Goal: Feedback & Contribution: Contribute content

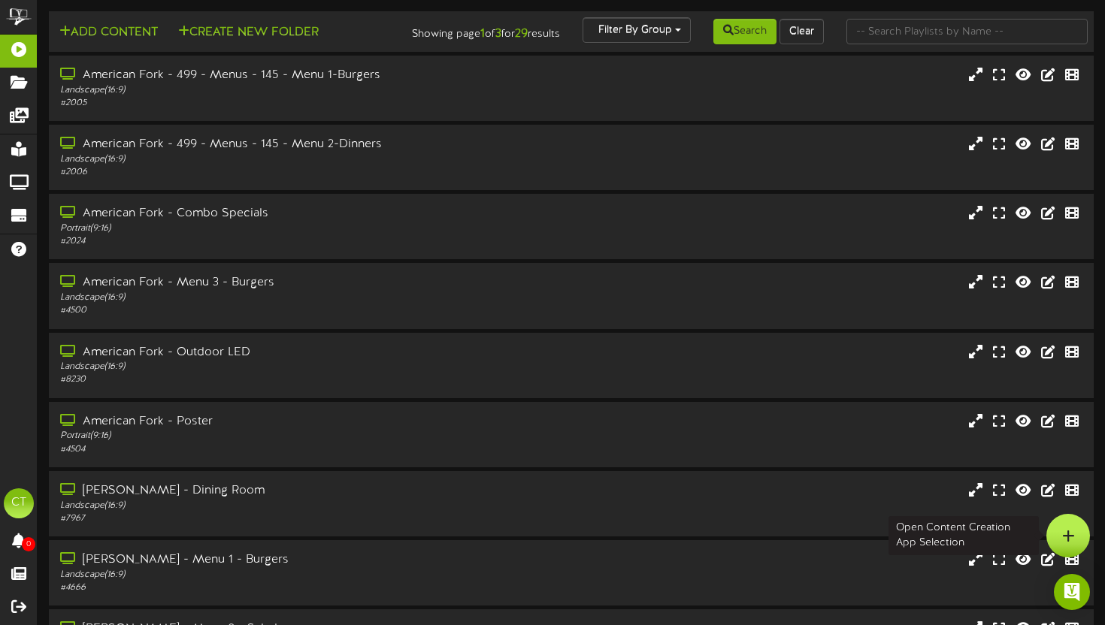
click at [1076, 537] on div at bounding box center [1068, 536] width 44 height 44
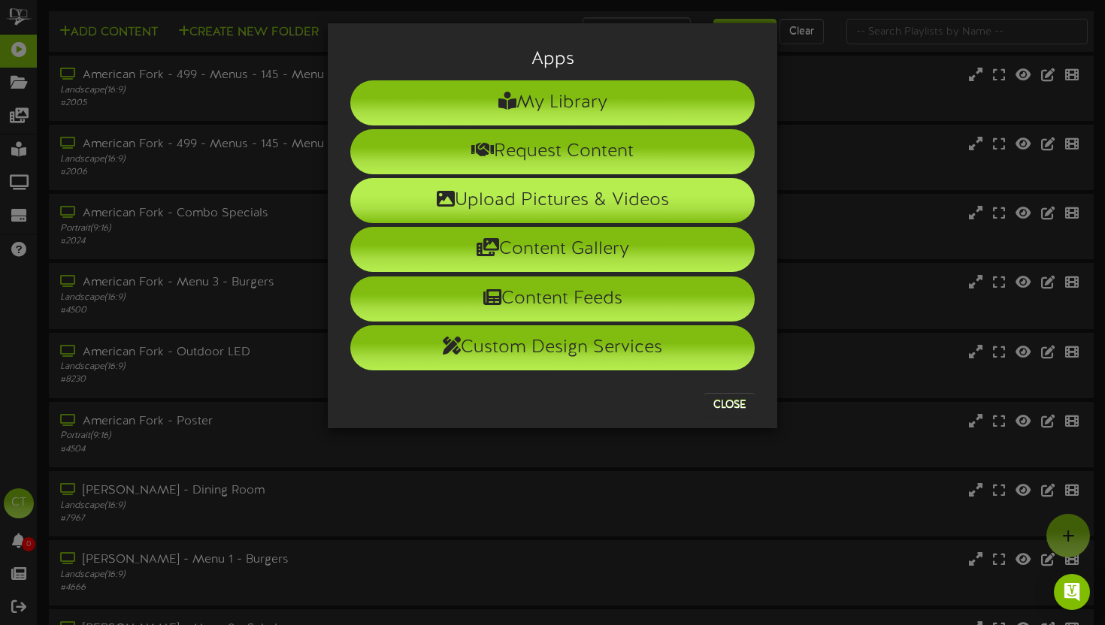
click at [586, 201] on li "Upload Pictures & Videos" at bounding box center [552, 200] width 404 height 45
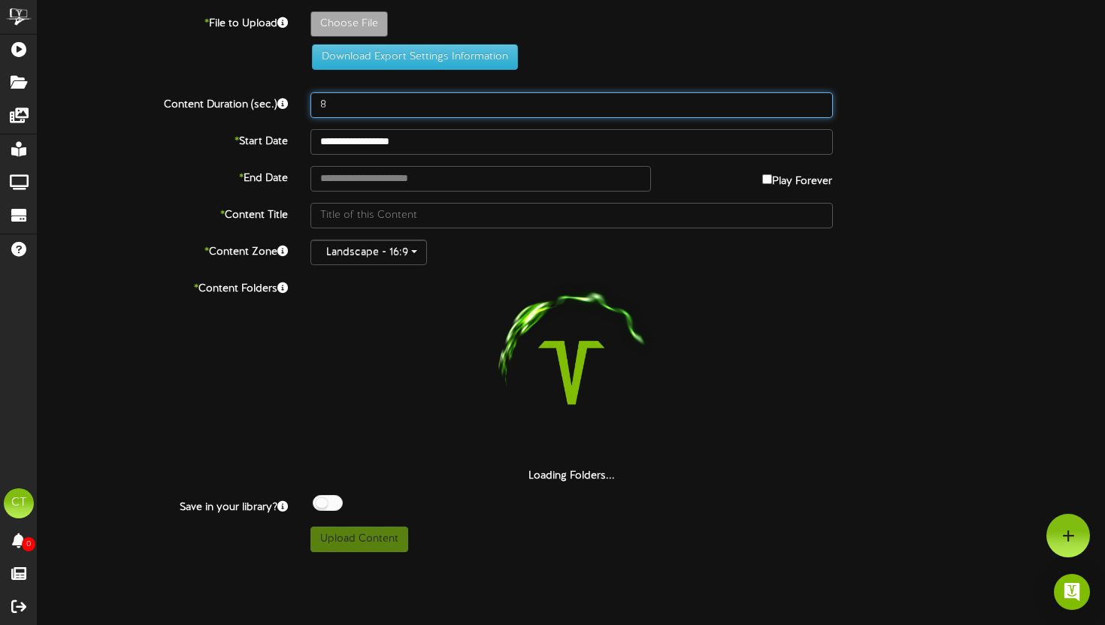
click at [379, 108] on input "8" at bounding box center [571, 105] width 522 height 26
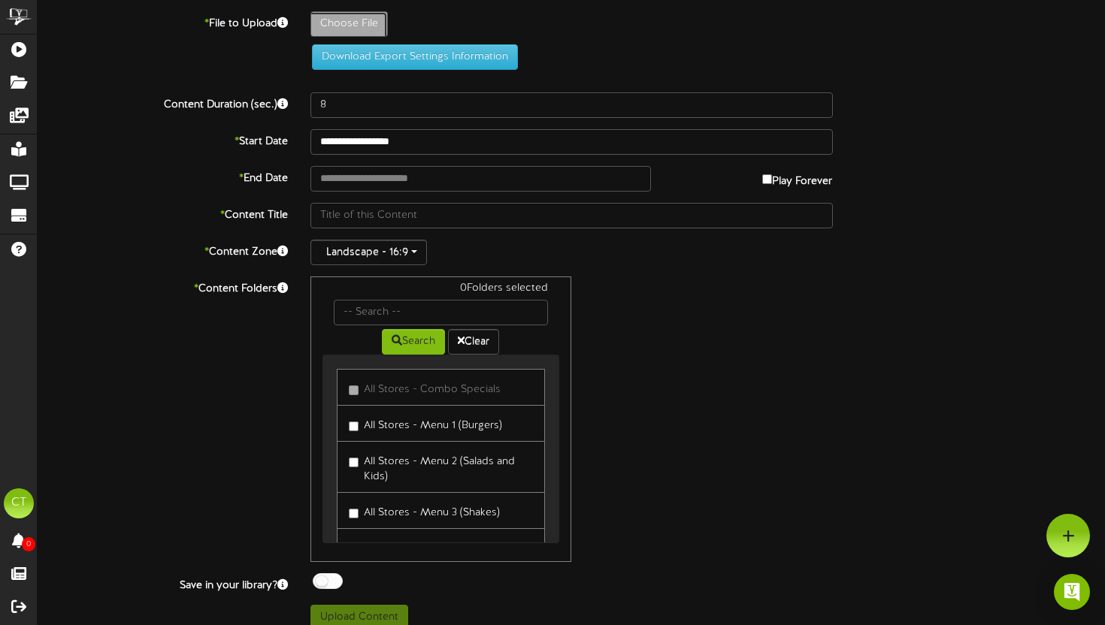
type input "**********"
type input "EOTMProvoIsraelCano"
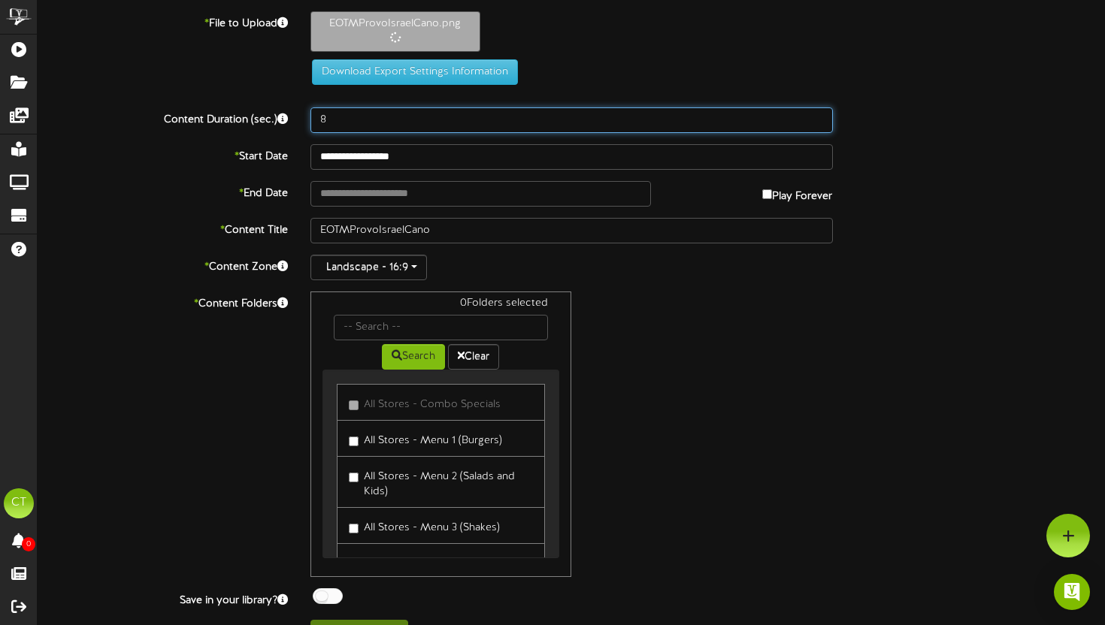
click at [395, 129] on input "8" at bounding box center [571, 120] width 522 height 26
drag, startPoint x: 378, startPoint y: 127, endPoint x: 168, endPoint y: 110, distance: 211.2
click at [168, 110] on div "Content Duration (sec.) 8" at bounding box center [571, 120] width 1090 height 26
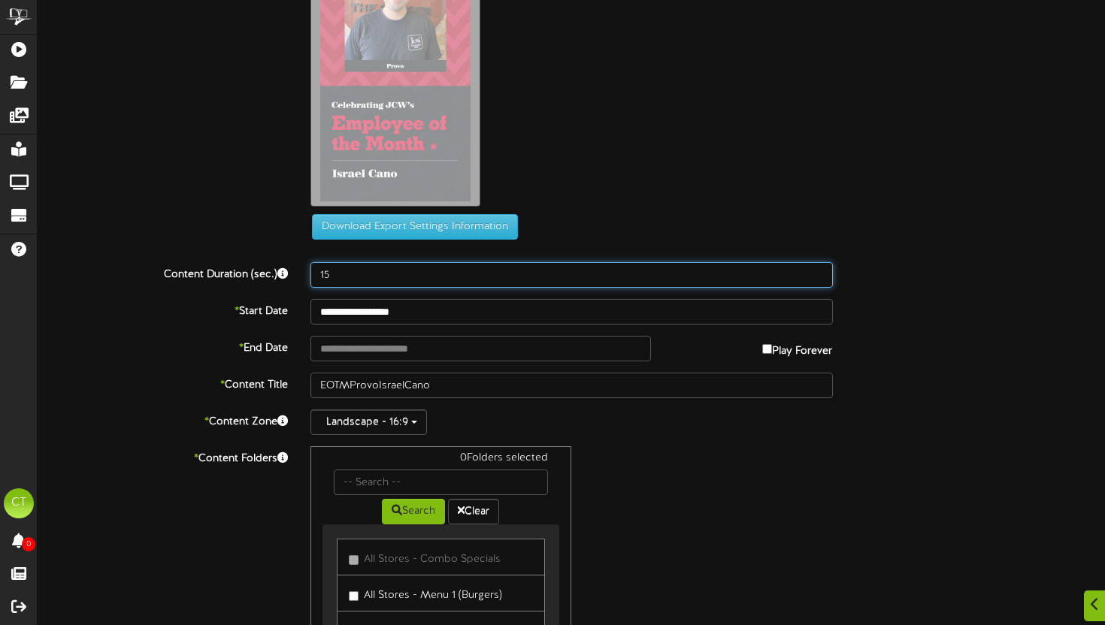
scroll to position [114, 0]
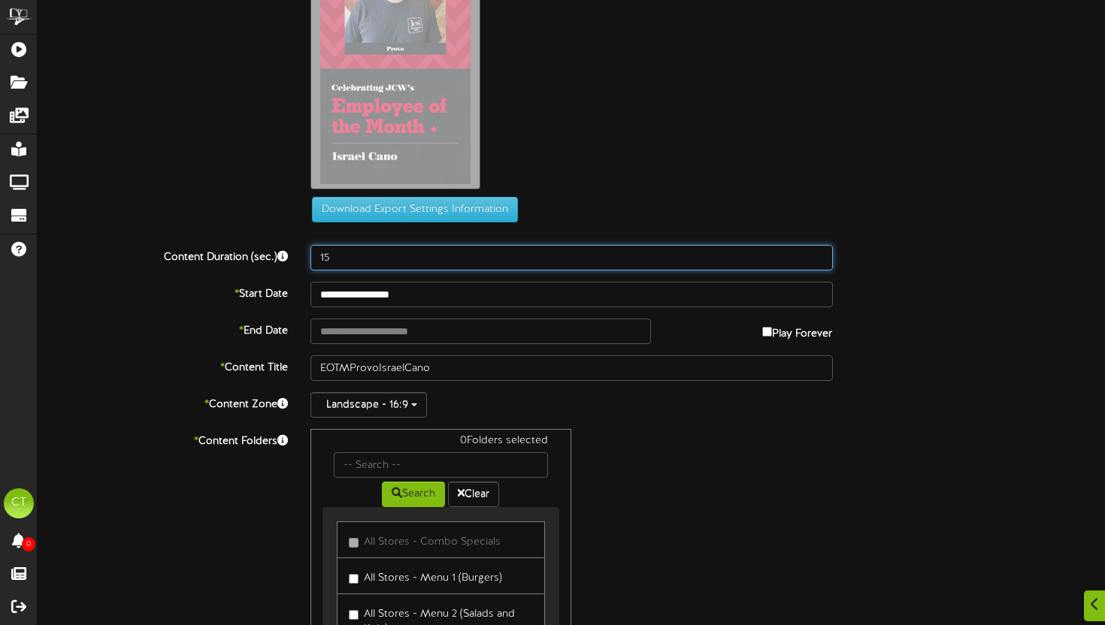
type input "15"
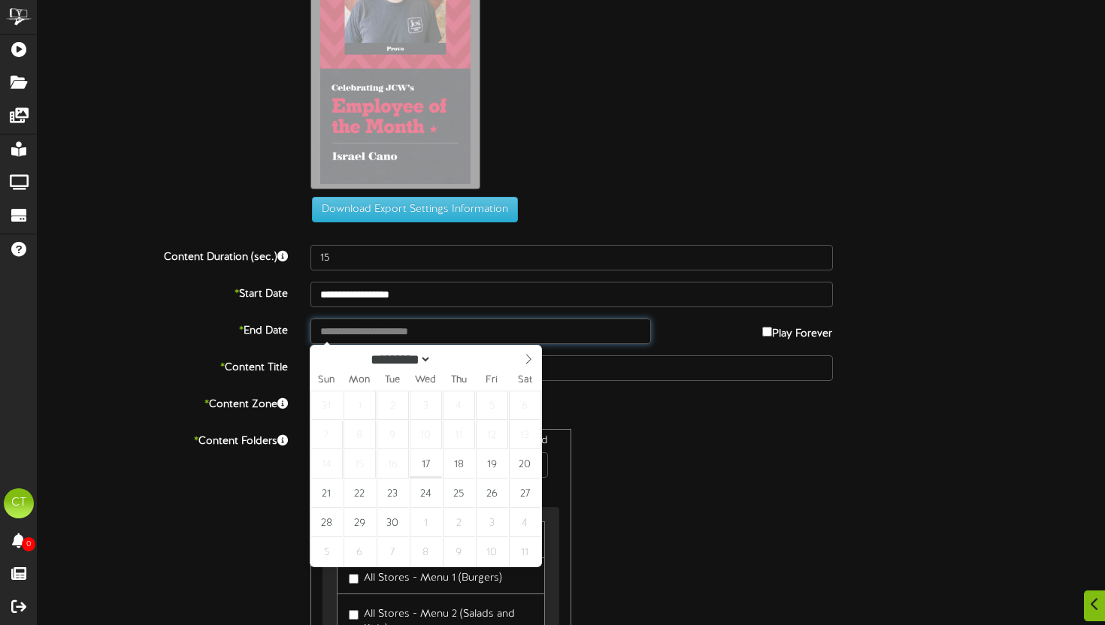
click at [437, 335] on input "text" at bounding box center [480, 332] width 340 height 26
type input "**********"
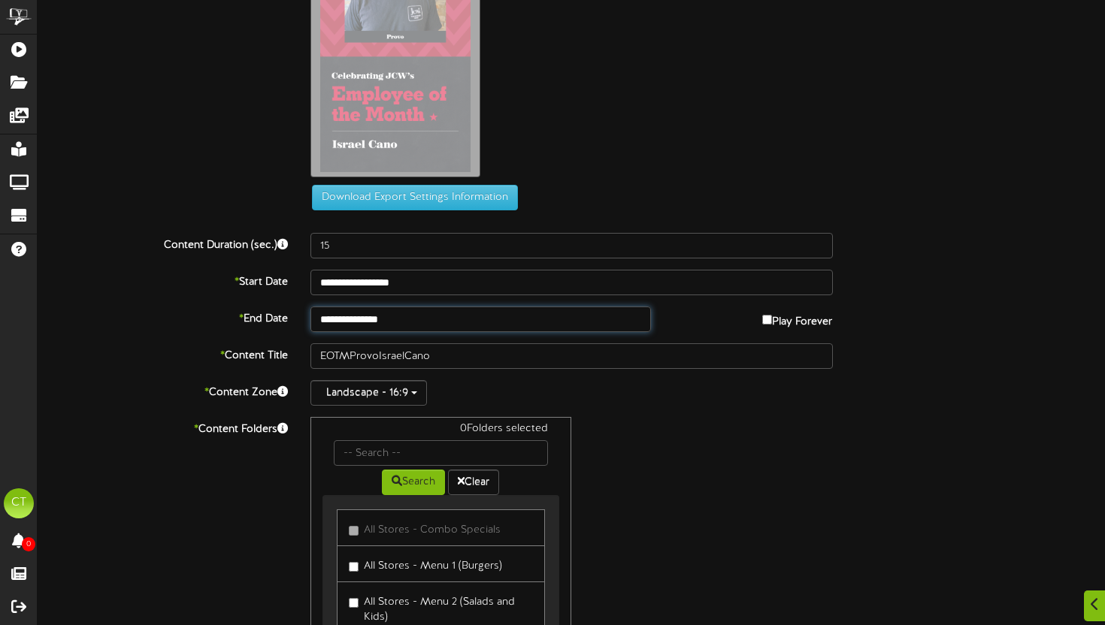
scroll to position [141, 0]
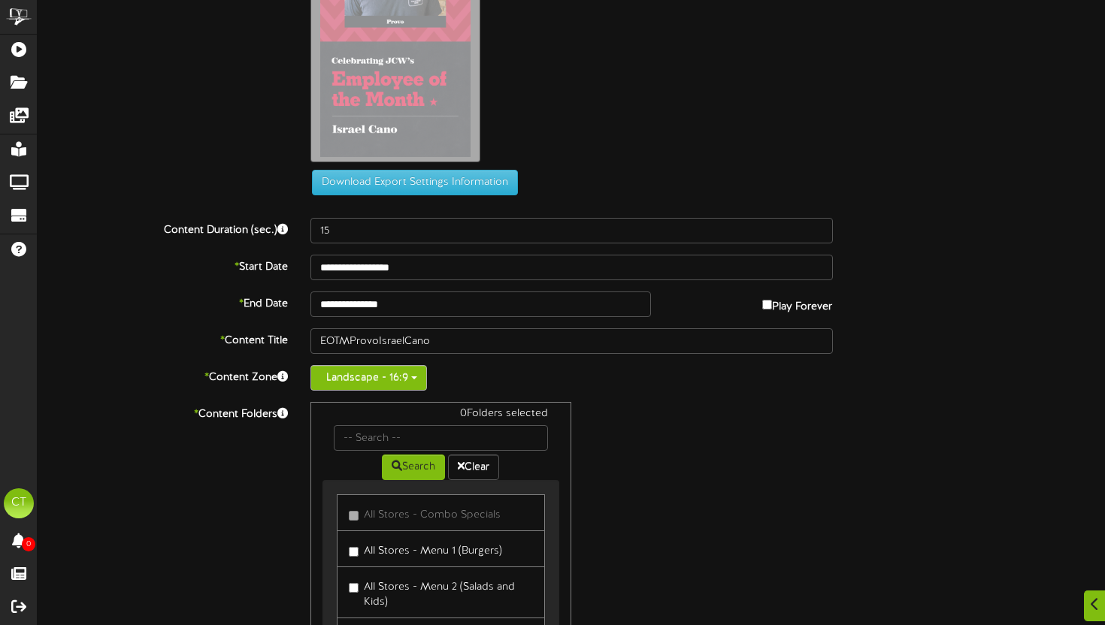
click at [413, 379] on span "button" at bounding box center [414, 378] width 6 height 3
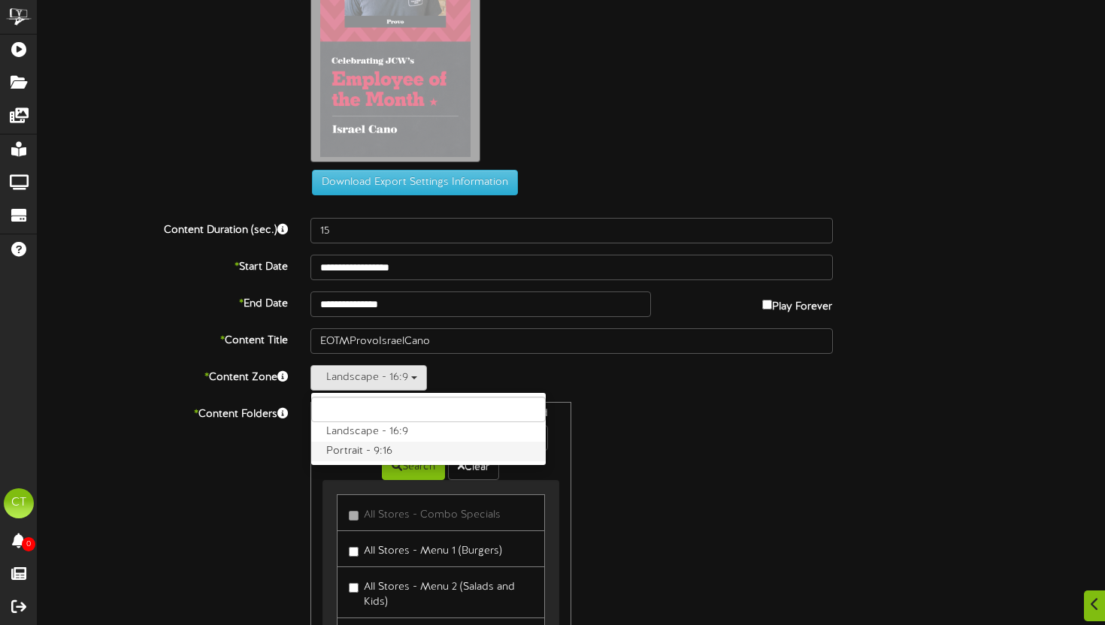
click at [357, 451] on label "Portrait - 9:16" at bounding box center [428, 452] width 235 height 20
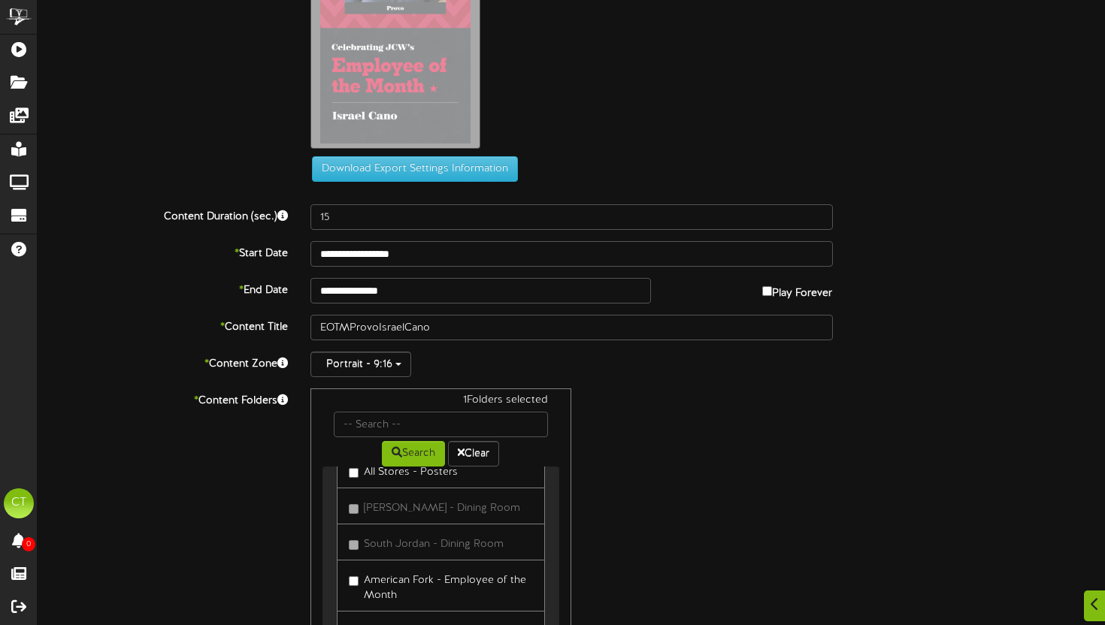
scroll to position [283, 0]
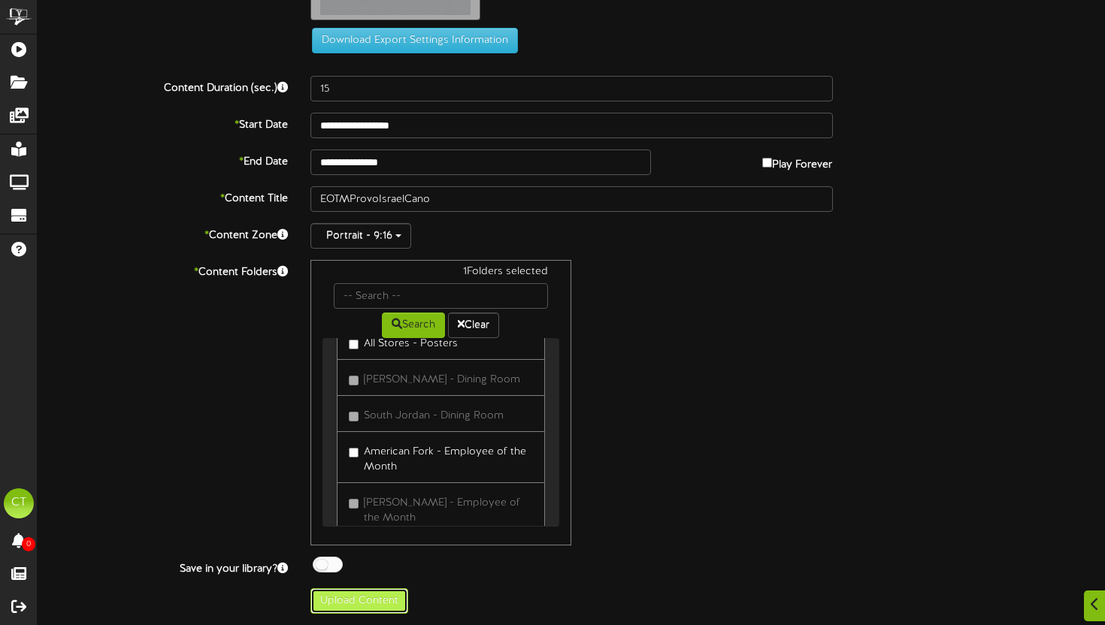
click at [359, 602] on button "Upload Content" at bounding box center [359, 602] width 98 height 26
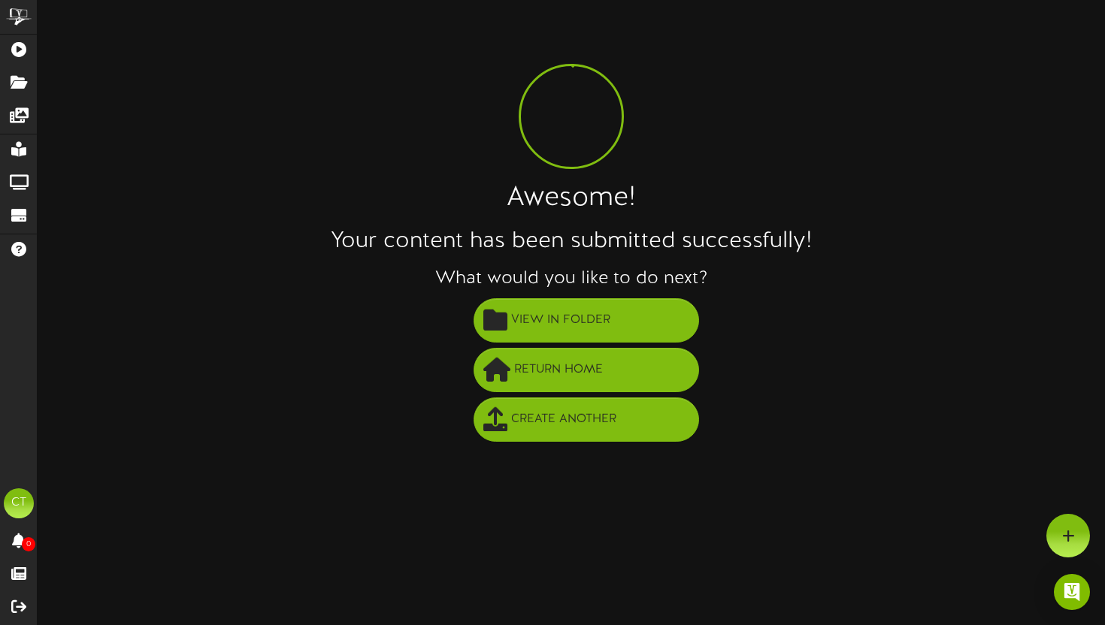
scroll to position [0, 0]
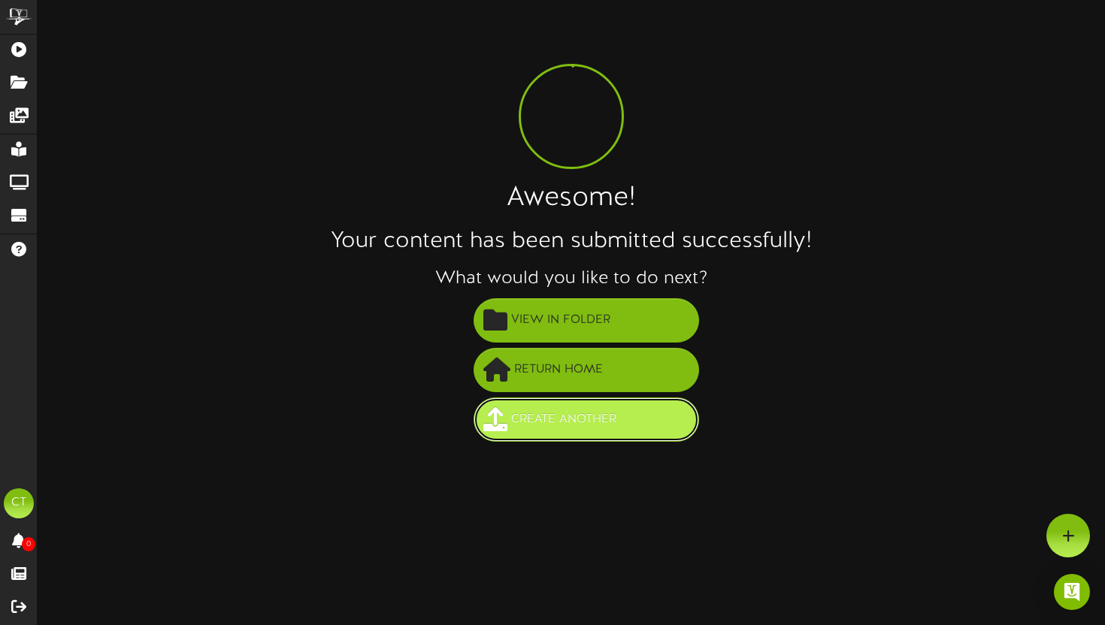
click at [571, 416] on span "Create Another" at bounding box center [563, 419] width 113 height 25
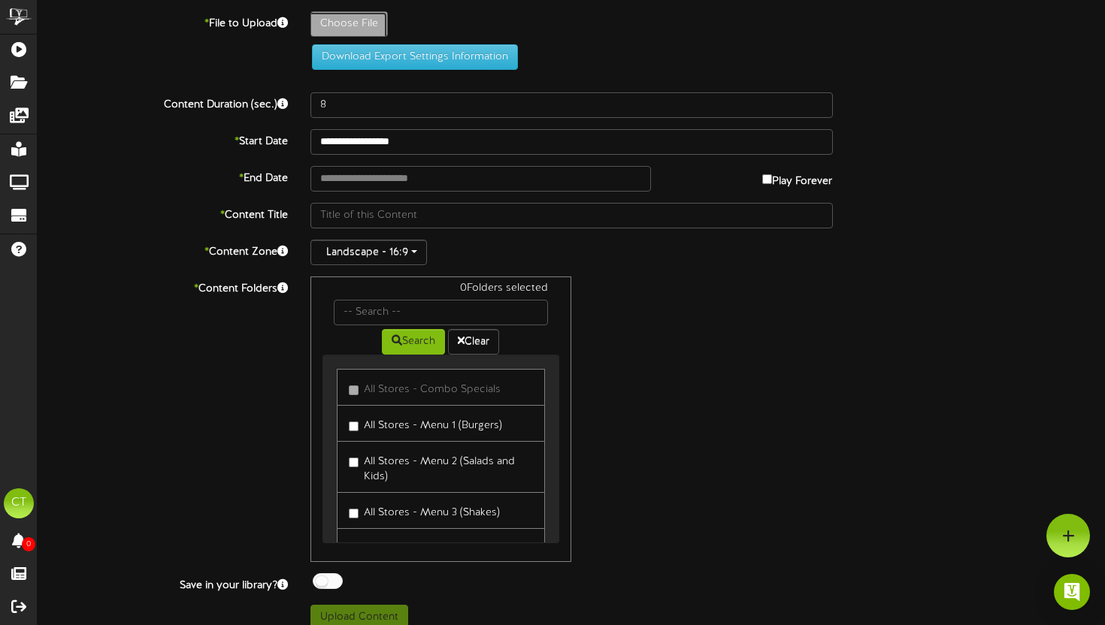
type input "**********"
type input "OctoberHarold"
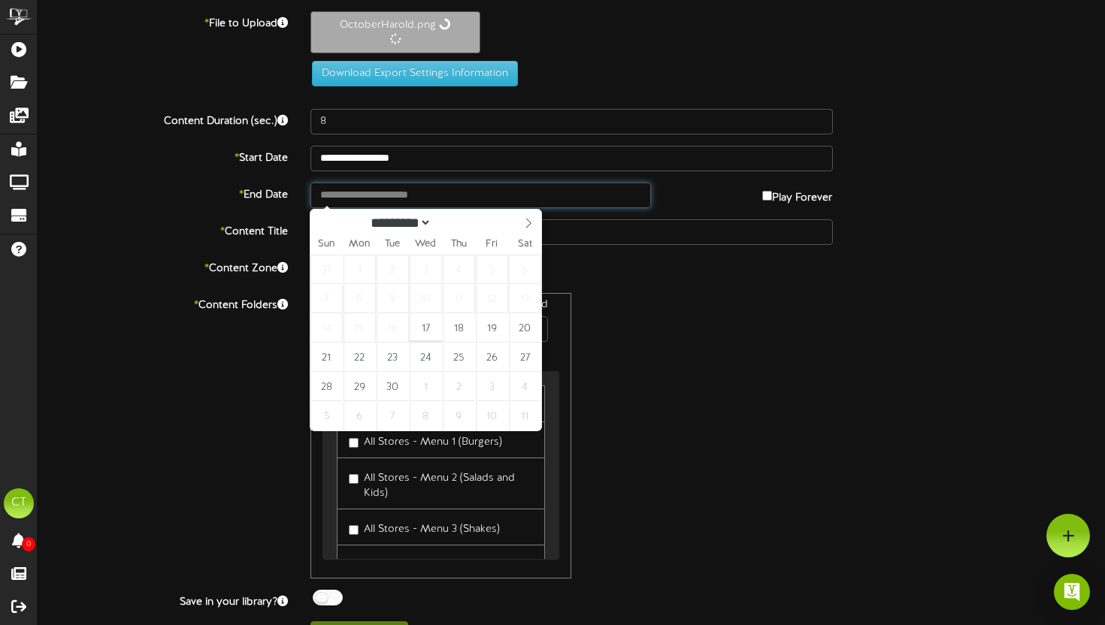
click at [434, 199] on input "text" at bounding box center [480, 196] width 340 height 26
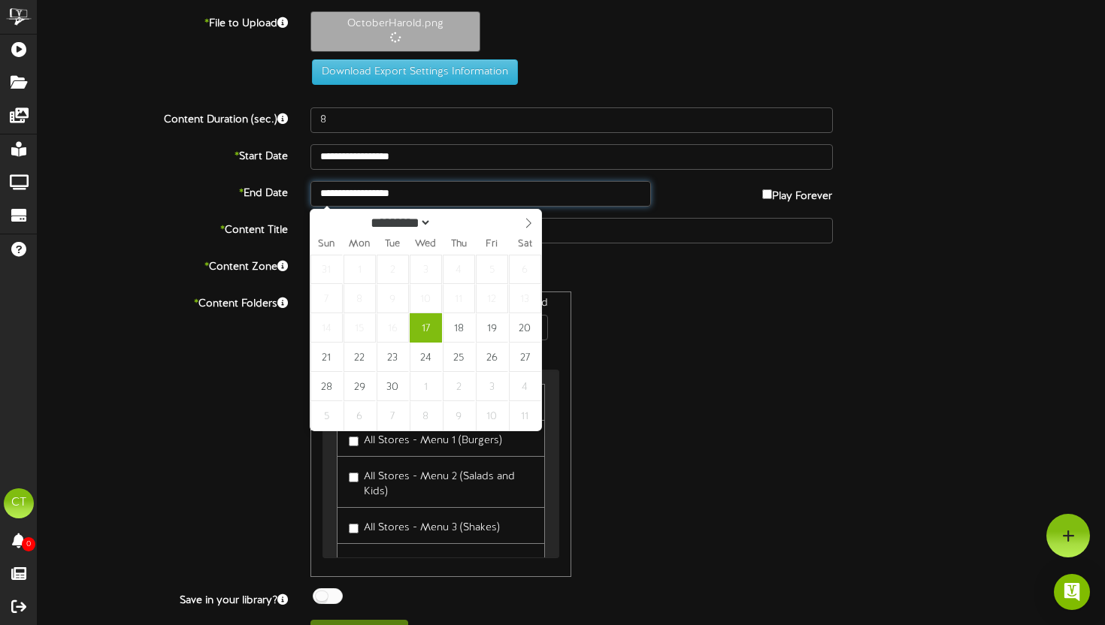
type input "**********"
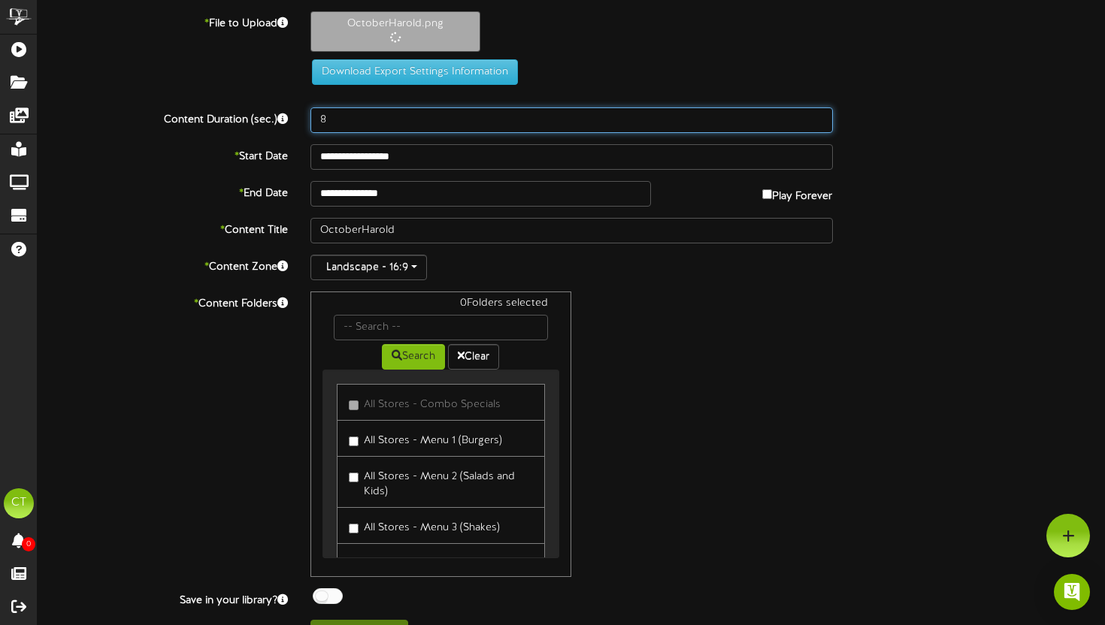
drag, startPoint x: 318, startPoint y: 121, endPoint x: 293, endPoint y: 121, distance: 24.8
click at [293, 121] on div "Content Duration (sec.) 8" at bounding box center [571, 120] width 1090 height 26
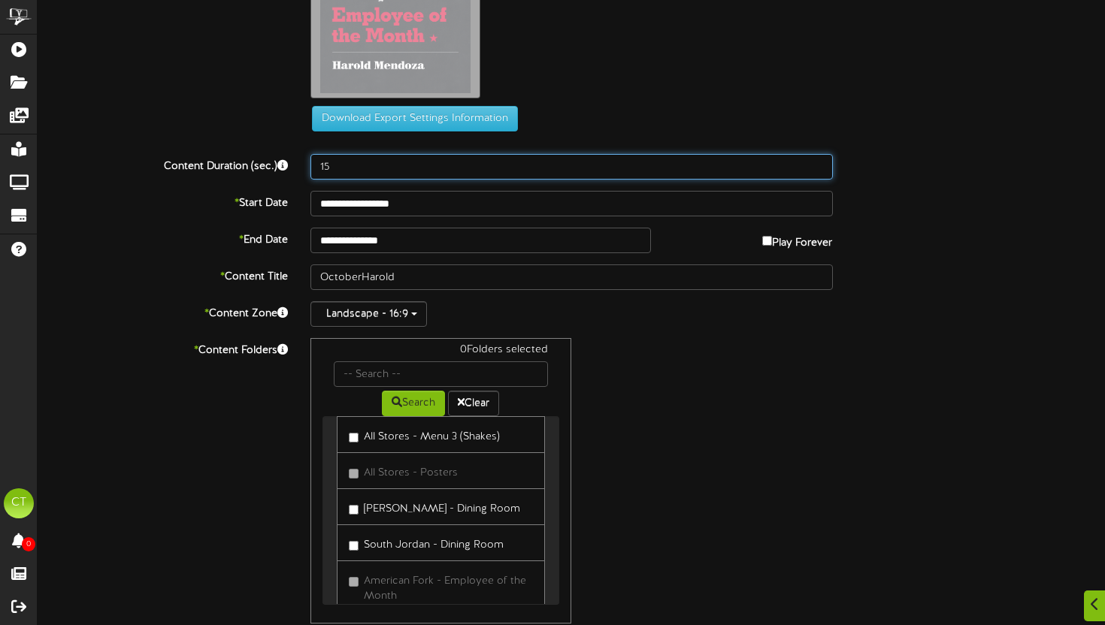
scroll to position [139, 0]
type input "15"
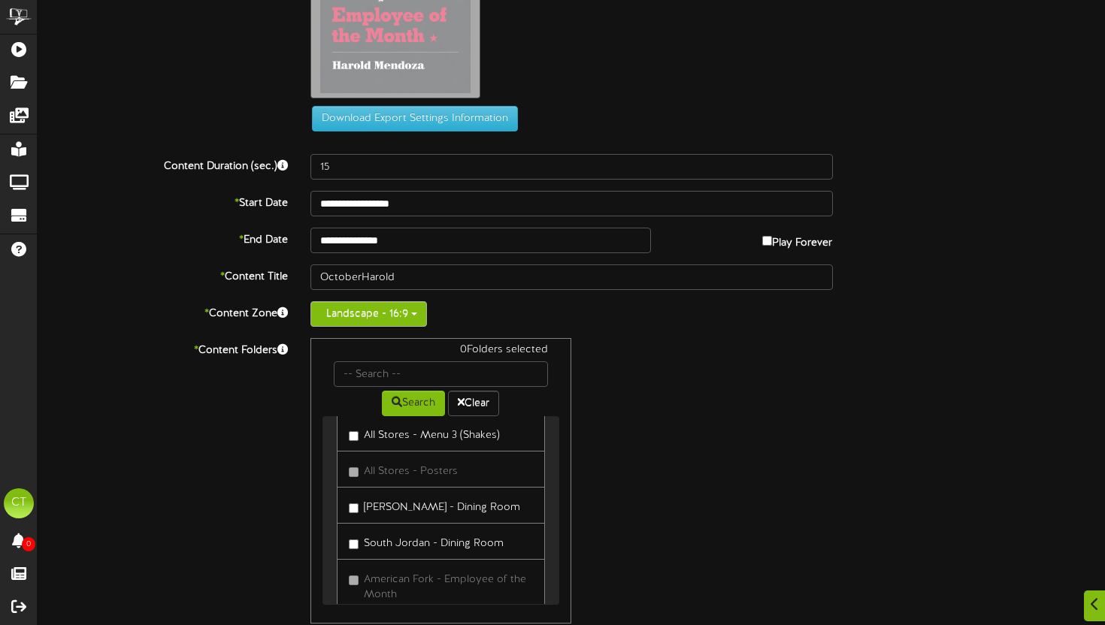
click at [374, 315] on button "Landscape - 16:9" at bounding box center [368, 314] width 117 height 26
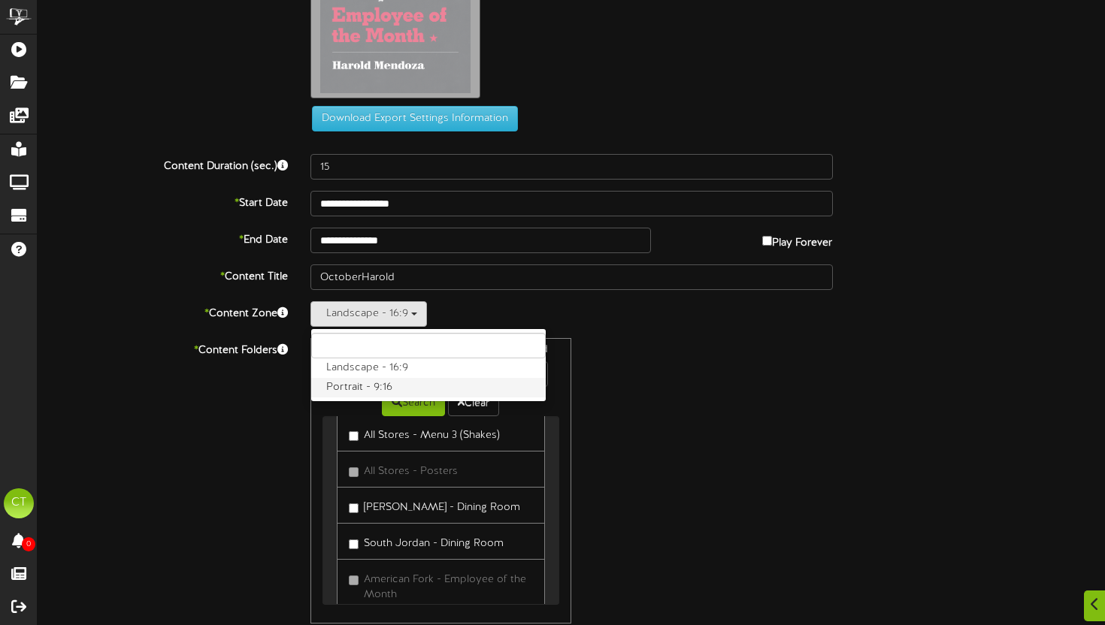
click at [349, 389] on label "Portrait - 9:16" at bounding box center [428, 388] width 235 height 20
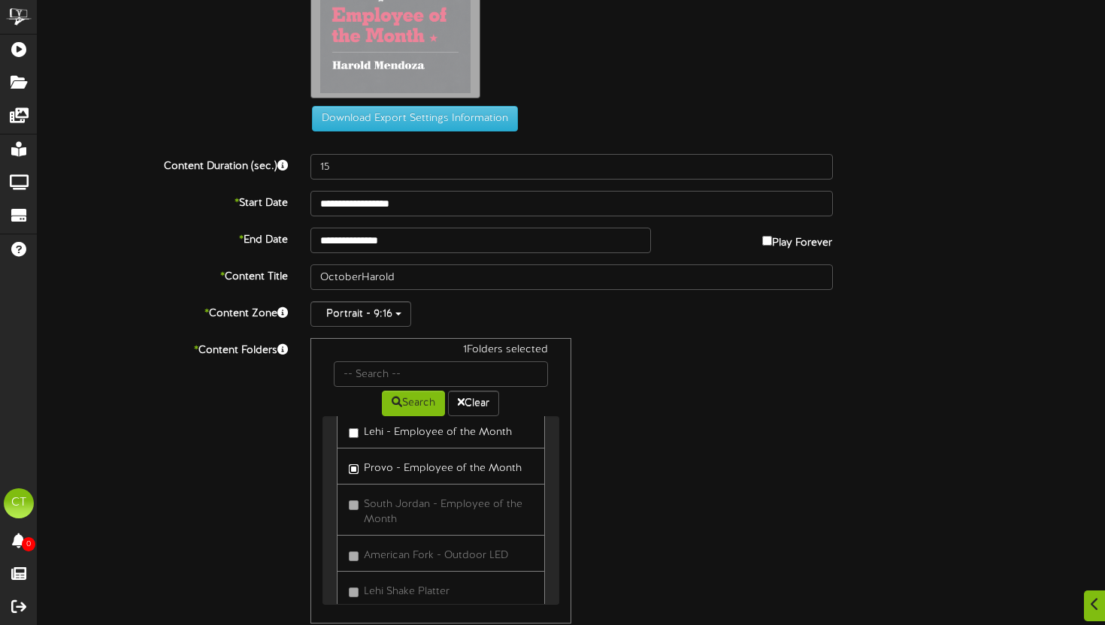
scroll to position [283, 0]
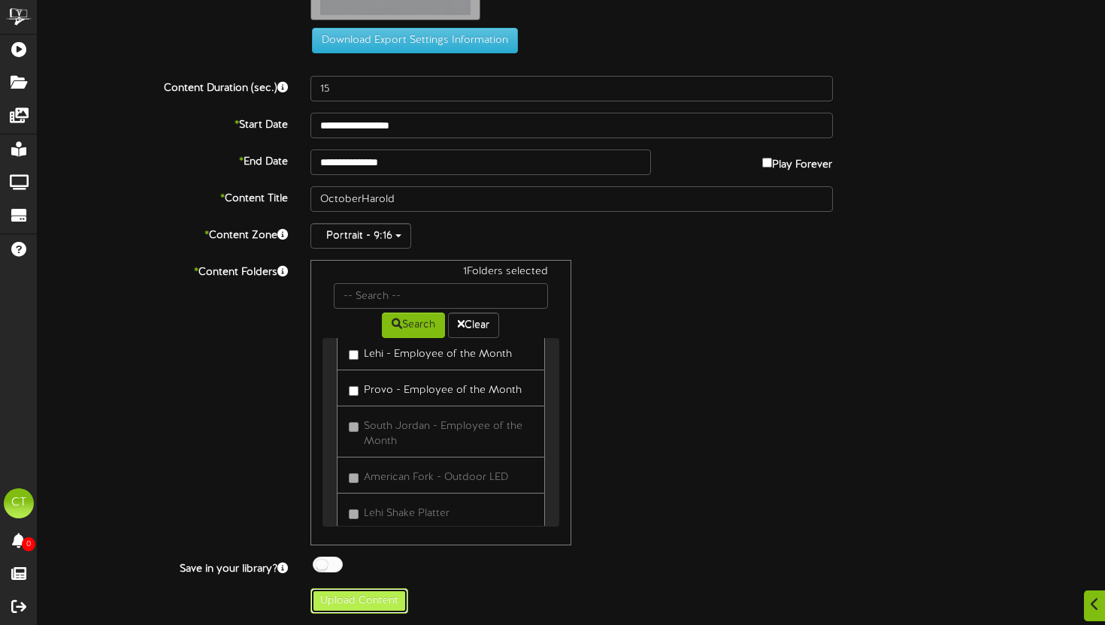
click at [362, 598] on button "Upload Content" at bounding box center [359, 602] width 98 height 26
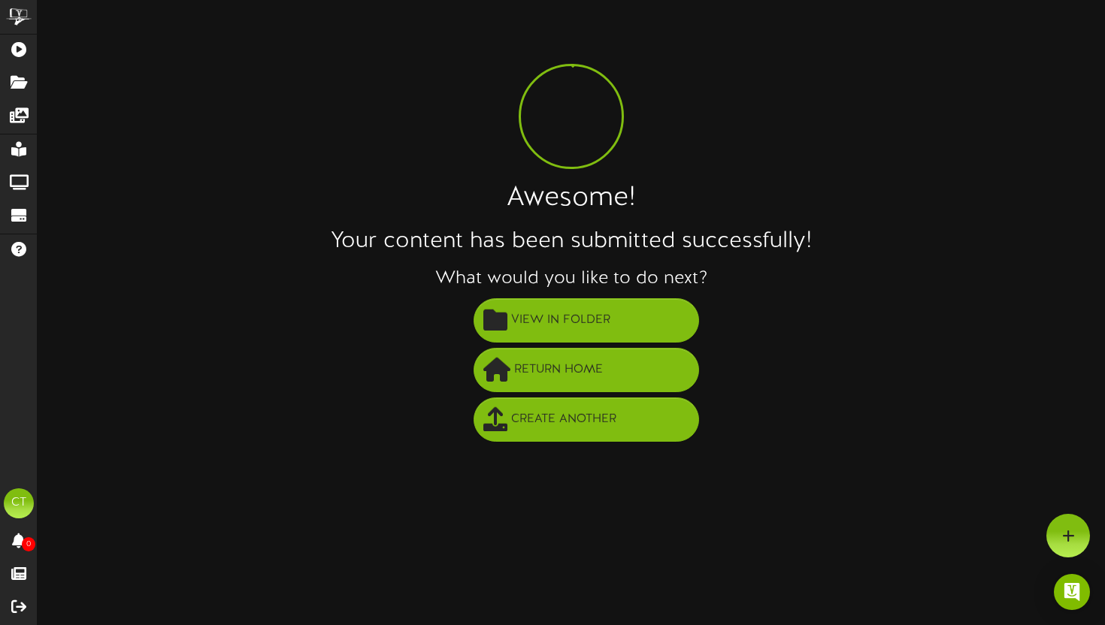
scroll to position [0, 0]
